Goal: Information Seeking & Learning: Find specific fact

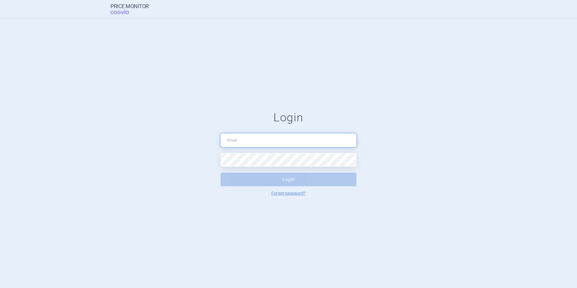
click at [278, 141] on input "text" at bounding box center [289, 140] width 136 height 14
type input "[PERSON_NAME][EMAIL_ADDRESS][DOMAIN_NAME]"
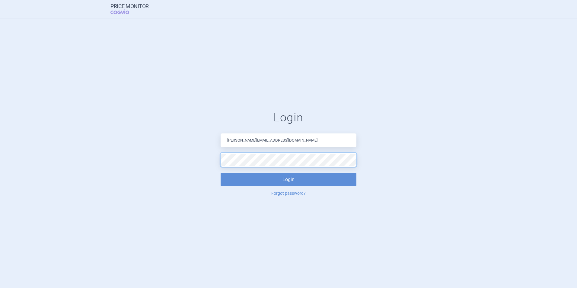
click at [221, 173] on button "Login" at bounding box center [289, 180] width 136 height 14
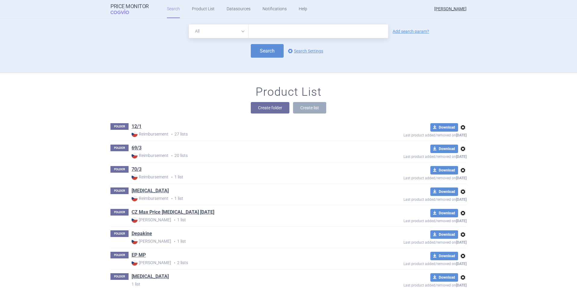
click at [321, 31] on input "text" at bounding box center [318, 31] width 139 height 14
type input "[MEDICAL_DATA]"
click at [271, 50] on button "Search" at bounding box center [267, 51] width 33 height 14
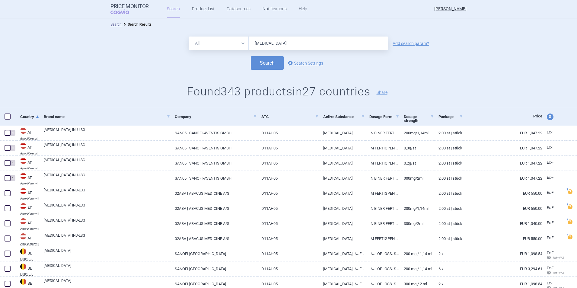
click at [547, 117] on span "price and currency" at bounding box center [550, 116] width 7 height 7
select select "ex-factory"
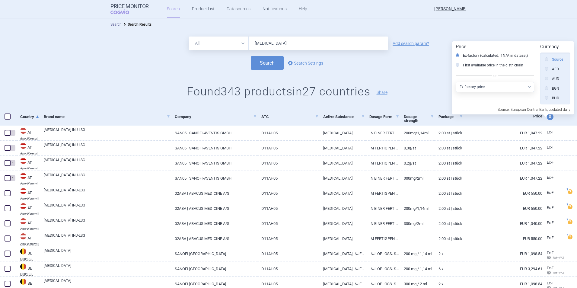
click at [557, 61] on label "Source" at bounding box center [554, 59] width 18 height 6
click at [551, 61] on input "Source" at bounding box center [548, 60] width 6 height 6
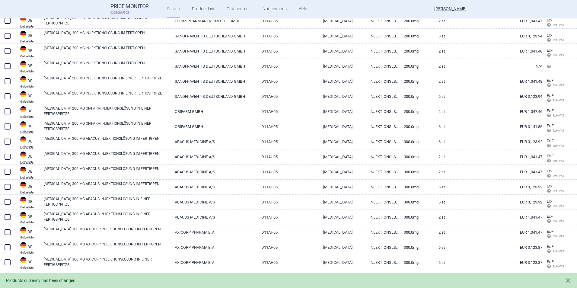
scroll to position [1366, 0]
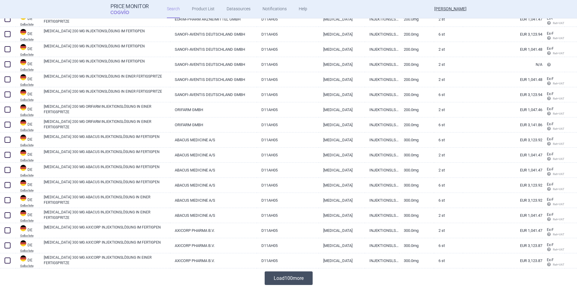
click at [297, 277] on button "Load 100 more" at bounding box center [289, 278] width 48 height 14
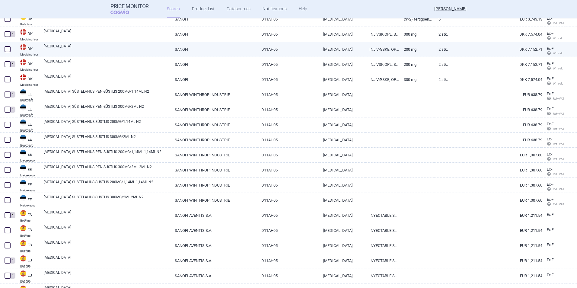
scroll to position [1999, 0]
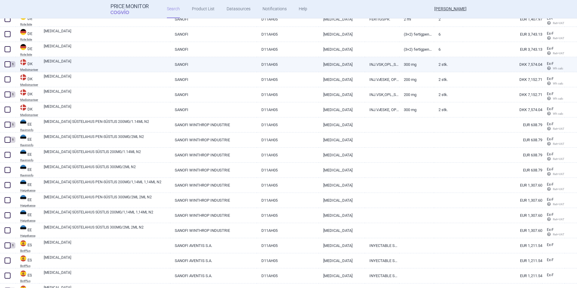
click at [516, 66] on link "DKK 7,574.04" at bounding box center [502, 64] width 79 height 15
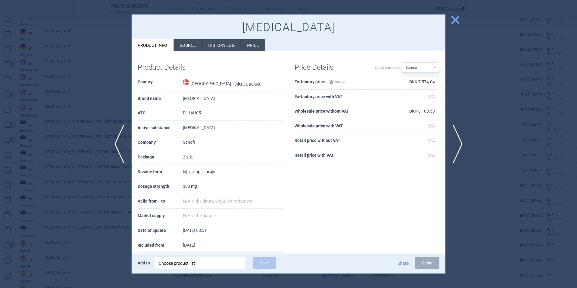
click at [453, 19] on span "close" at bounding box center [455, 19] width 11 height 11
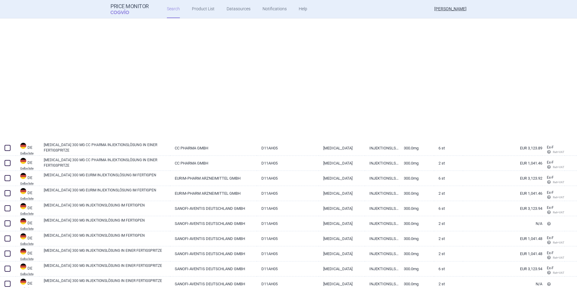
scroll to position [2870, 0]
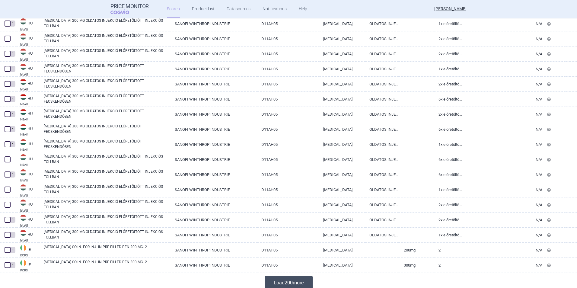
click at [271, 279] on button "Load 200 more" at bounding box center [289, 283] width 48 height 14
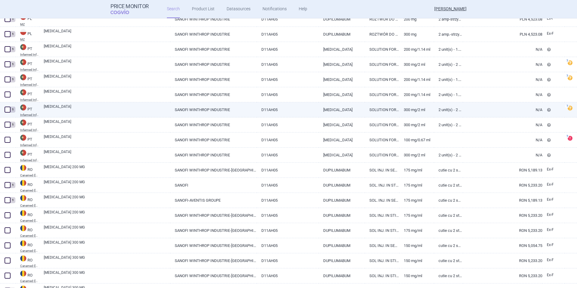
scroll to position [4308, 0]
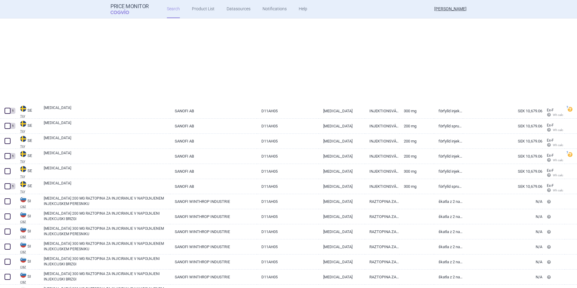
scroll to position [4866, 0]
